Goal: Communication & Community: Answer question/provide support

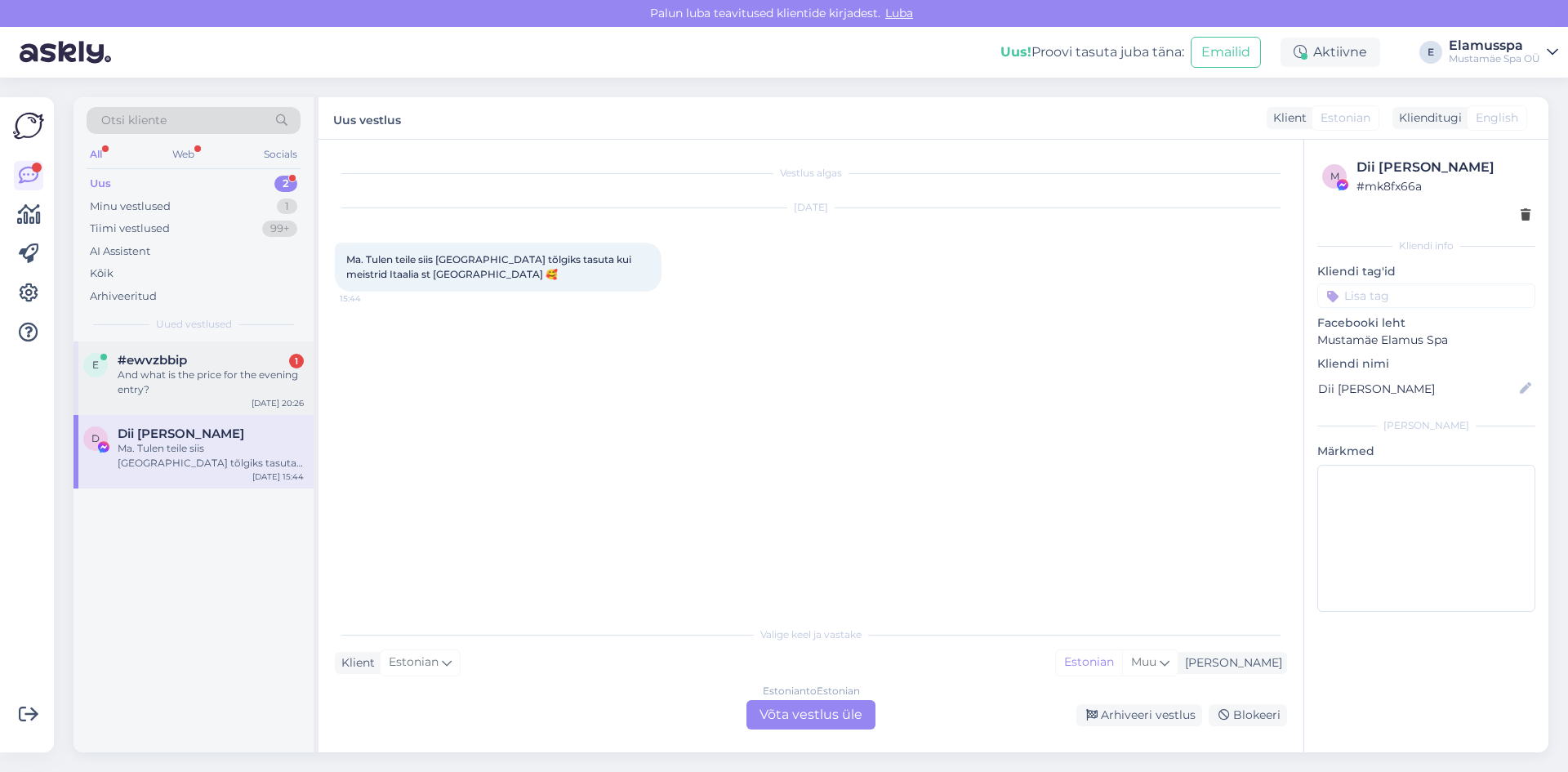
click at [224, 391] on div "And what is the price for the evening entry?" at bounding box center [210, 382] width 186 height 30
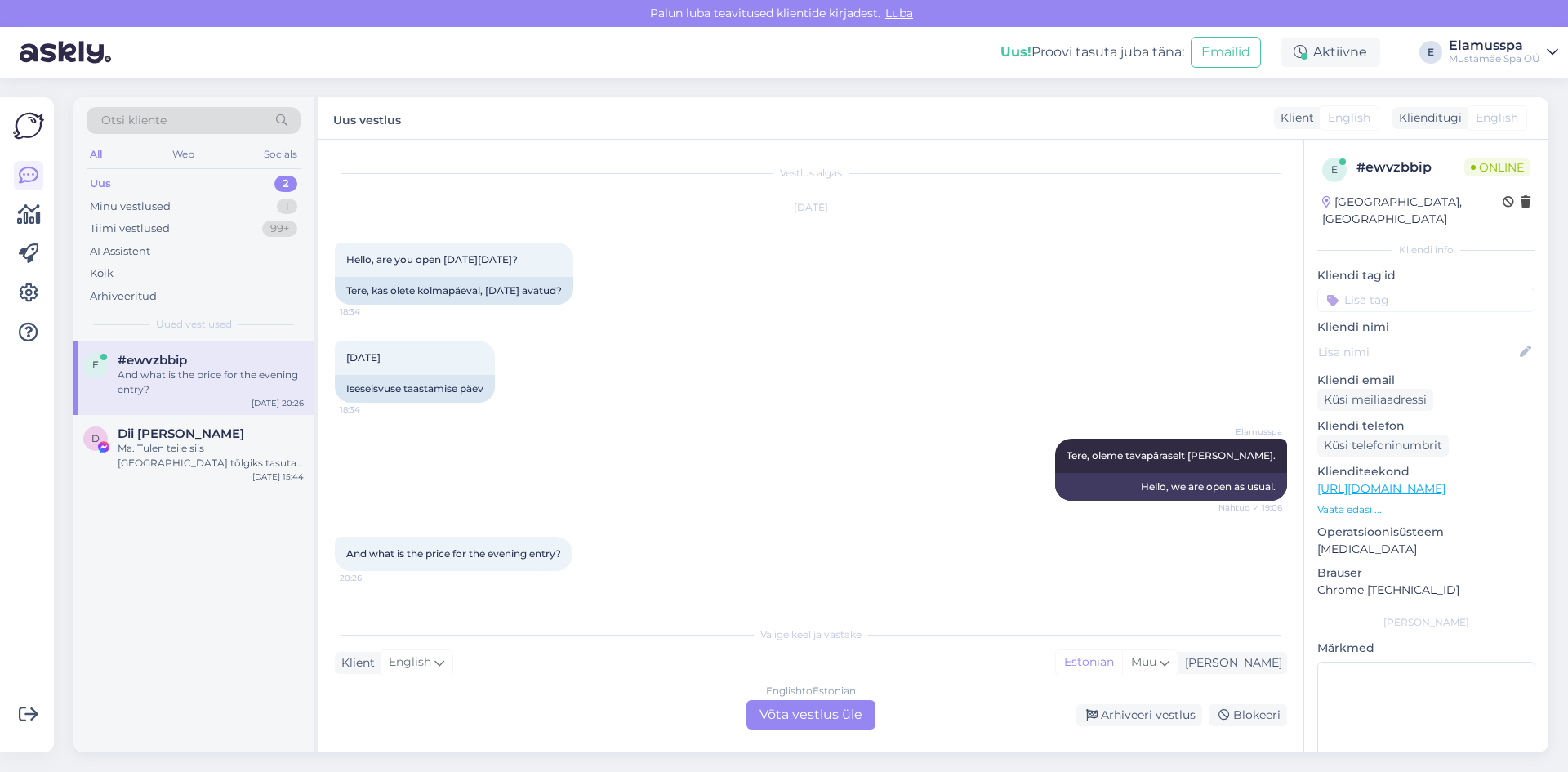
click at [810, 710] on div "English to Estonian Võta vestlus üle" at bounding box center [811, 714] width 129 height 30
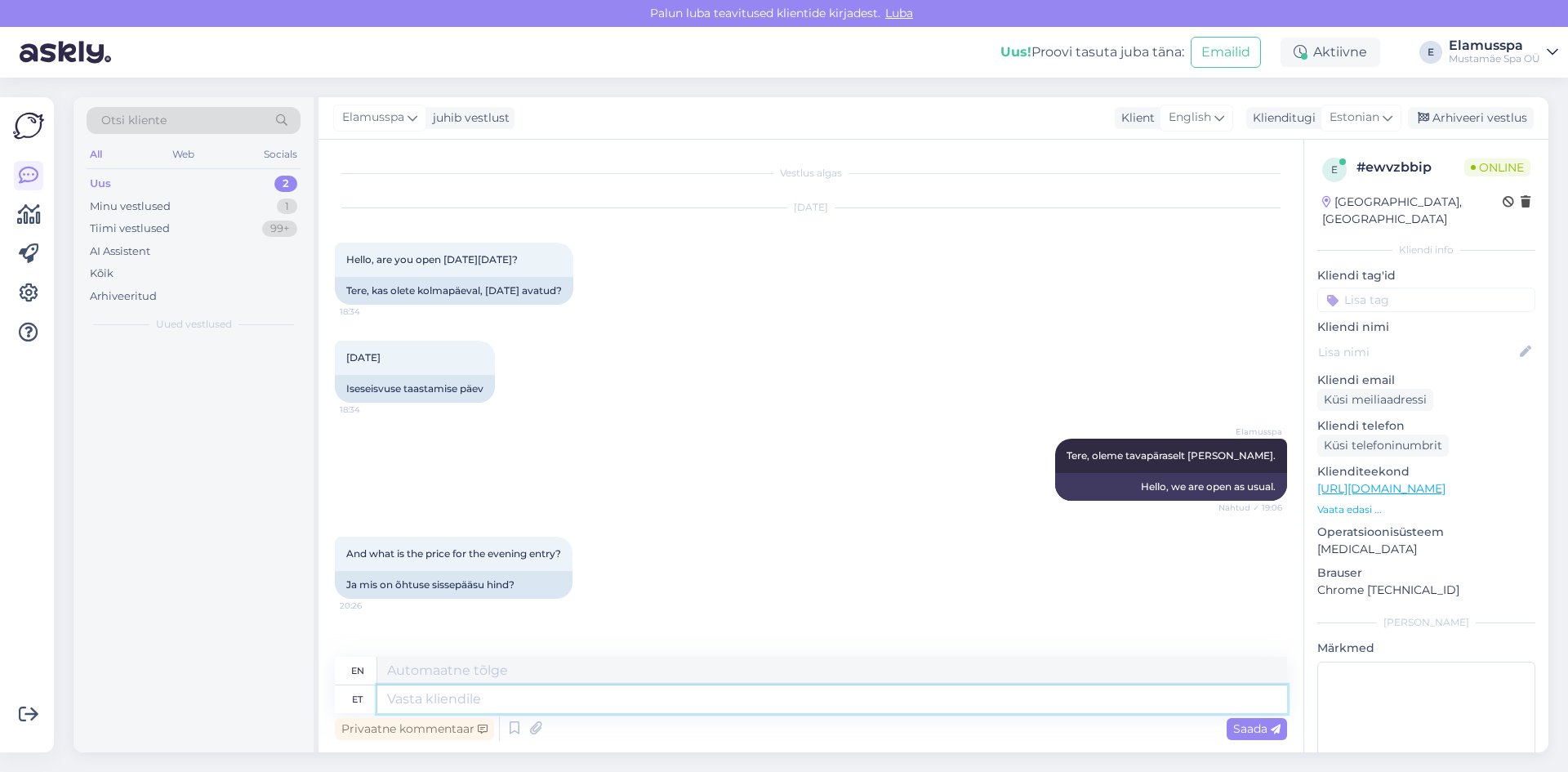
click at [792, 702] on textarea at bounding box center [832, 699] width 910 height 28
type textarea "Tere,"
type textarea "Hello,"
type textarea "Tere, kehtivad"
type textarea "Hello, valid"
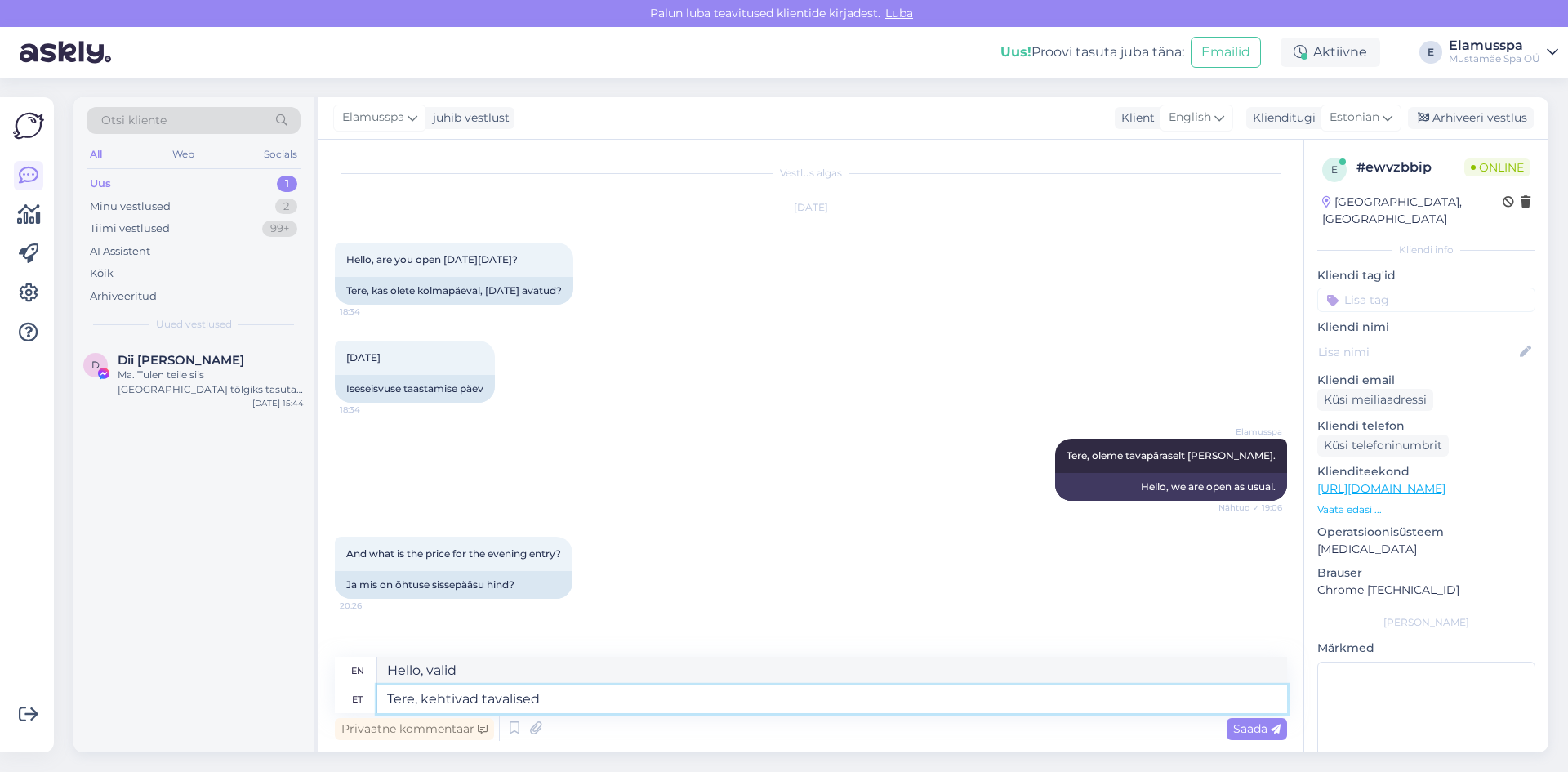
type textarea "Tere, kehtivad tavalised"
type textarea "Hello, normal prices apply."
type textarea "Tere, kehtivad tavalised nädalasisesed"
type textarea "Hello, normal weekly rates apply."
type textarea "Tere, kehtivad tavalised nädalasisesed hinnad."
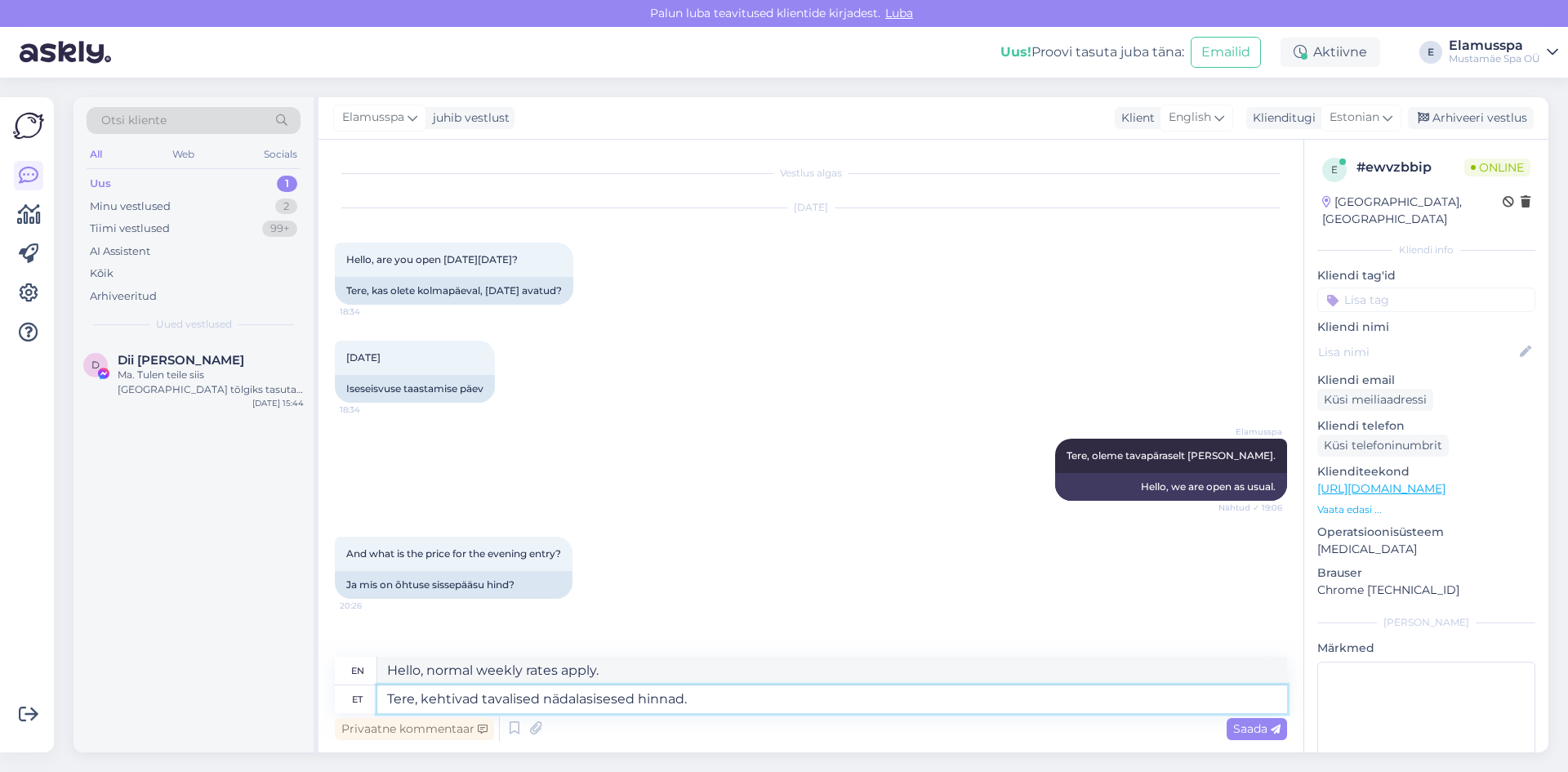
type textarea "Hello, regular weekly prices apply."
paste textarea "[URL][DOMAIN_NAME]"
type textarea "Tere, kehtivad tavalised nädalasisesed hinnad. [URL][DOMAIN_NAME]"
type textarea "Hello, regular weekly prices apply. [URL][DOMAIN_NAME]"
type textarea "Tere, kehtivad tavalised nädalasisesed hinnad. [URL][DOMAIN_NAME]"
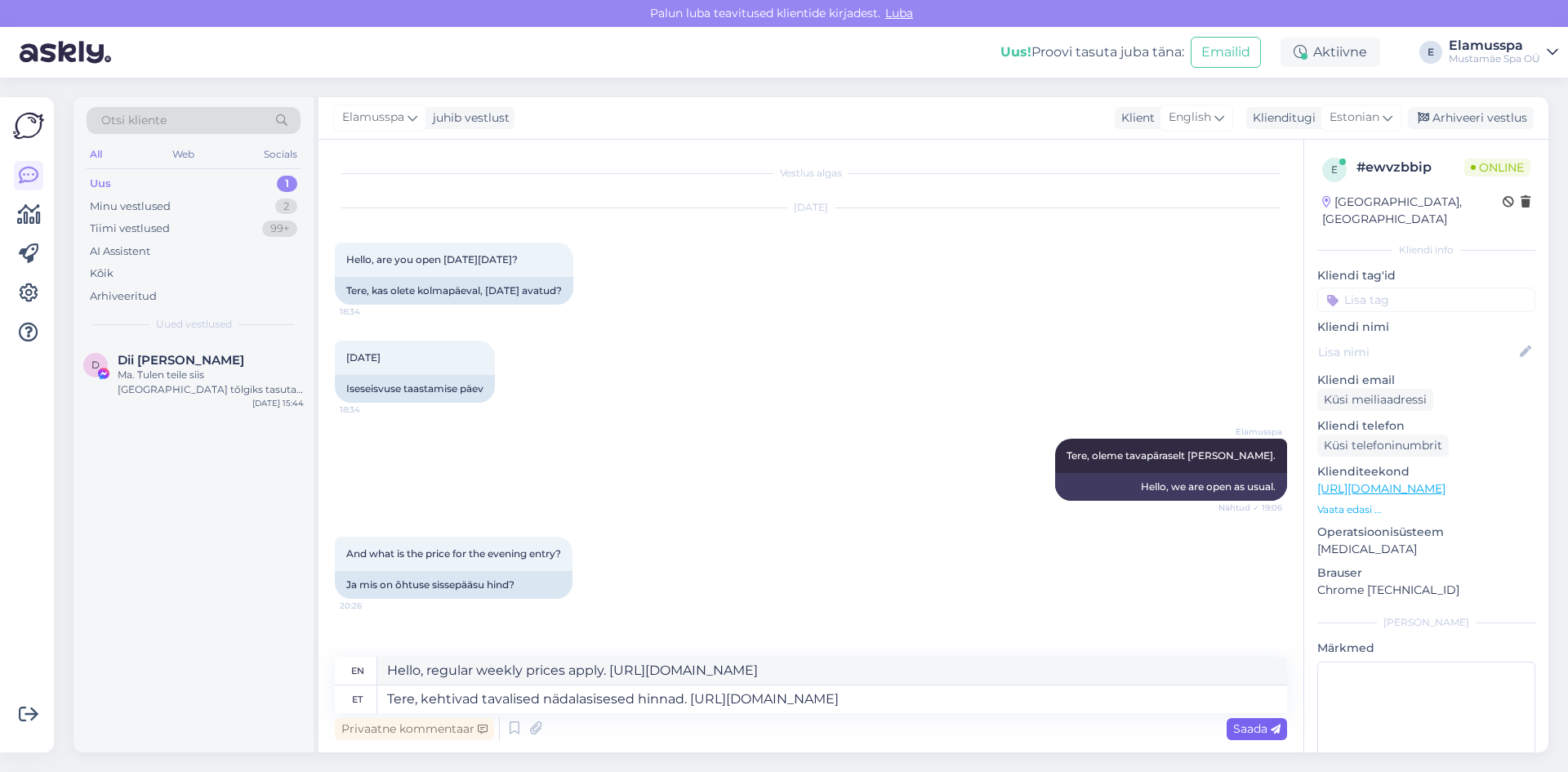
click at [1242, 734] on span "Saada" at bounding box center [1256, 728] width 47 height 15
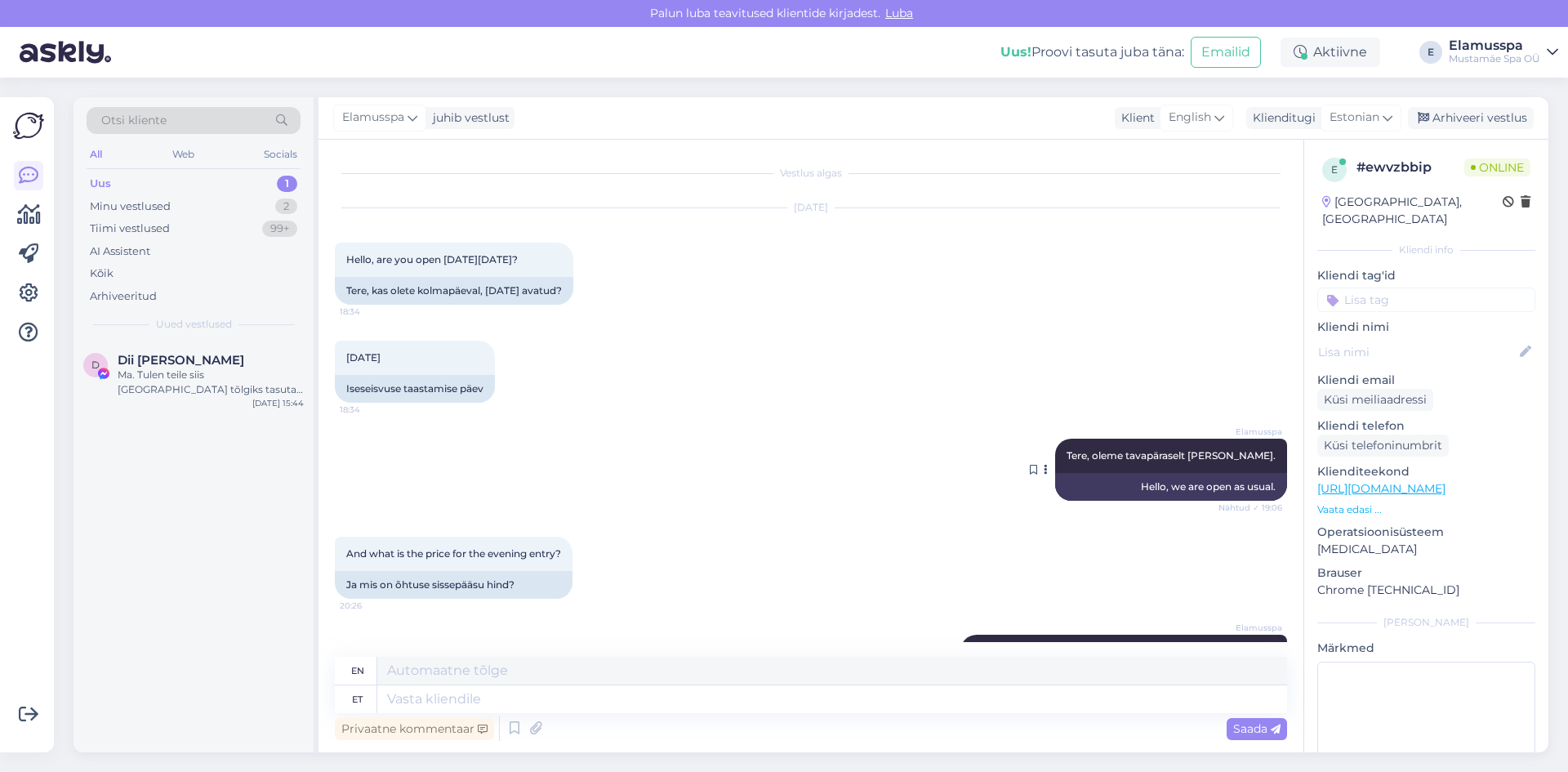
scroll to position [102, 0]
